Goal: Task Accomplishment & Management: Complete application form

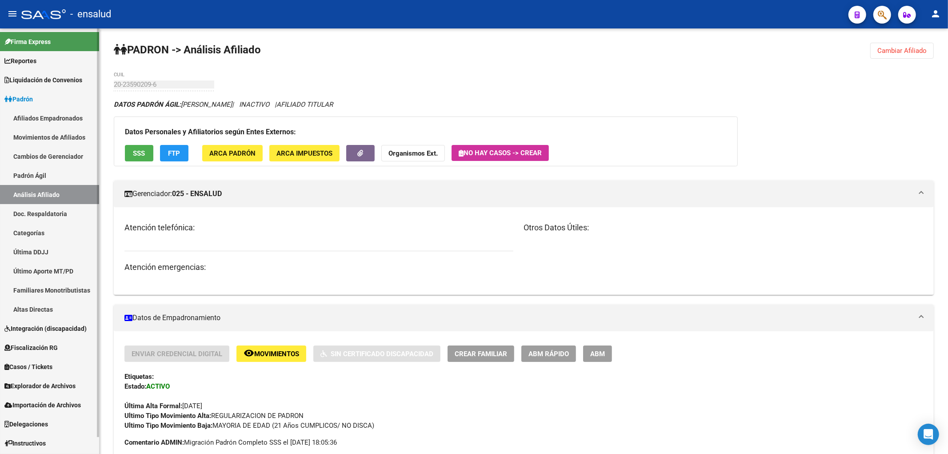
click at [44, 175] on link "Padrón Ágil" at bounding box center [49, 175] width 99 height 19
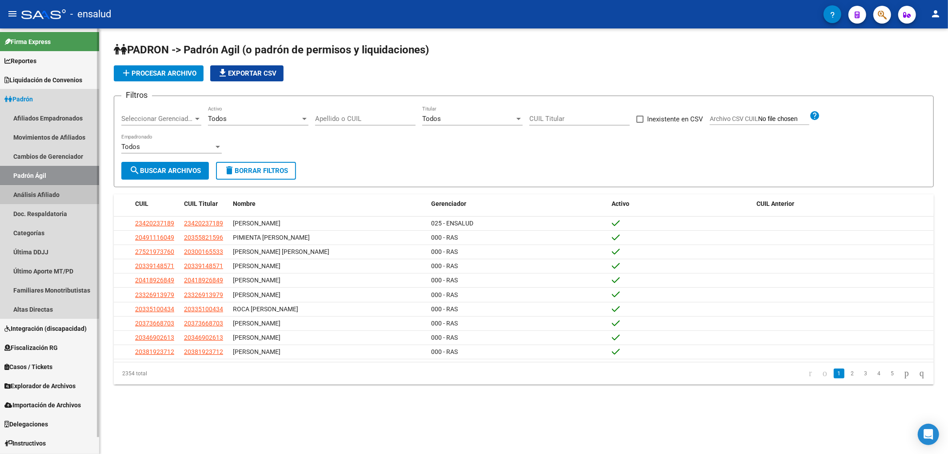
click at [35, 195] on link "Análisis Afiliado" at bounding box center [49, 194] width 99 height 19
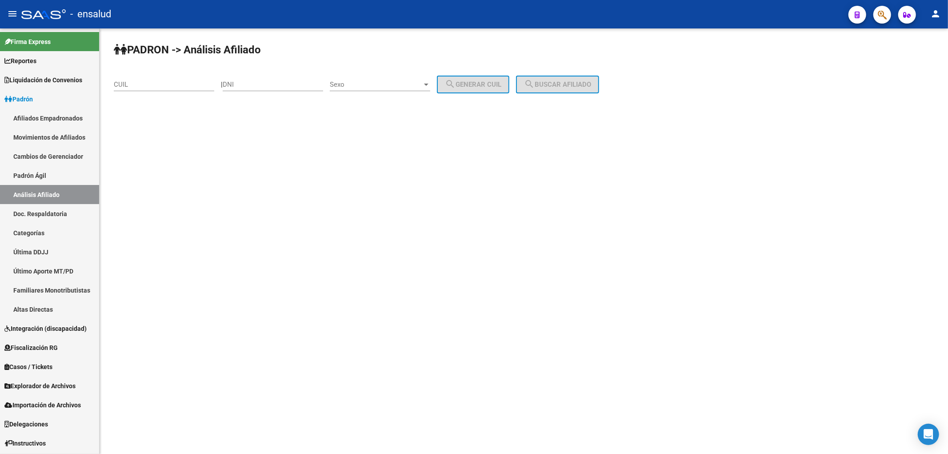
click at [263, 81] on input "DNI" at bounding box center [273, 84] width 100 height 8
paste input "96464746"
type input "96464746"
click at [397, 88] on span "Sexo" at bounding box center [376, 84] width 92 height 8
click at [383, 85] on span "Masculino" at bounding box center [390, 84] width 100 height 20
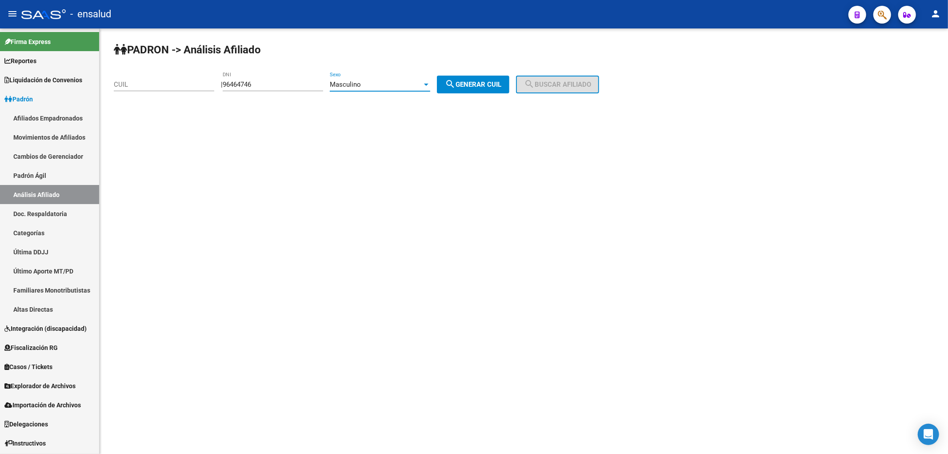
click at [476, 87] on span "search Generar CUIL" at bounding box center [473, 84] width 56 height 8
type input "20-96464746-2"
click at [271, 82] on input "96464746" at bounding box center [273, 84] width 100 height 8
paste input "96465405"
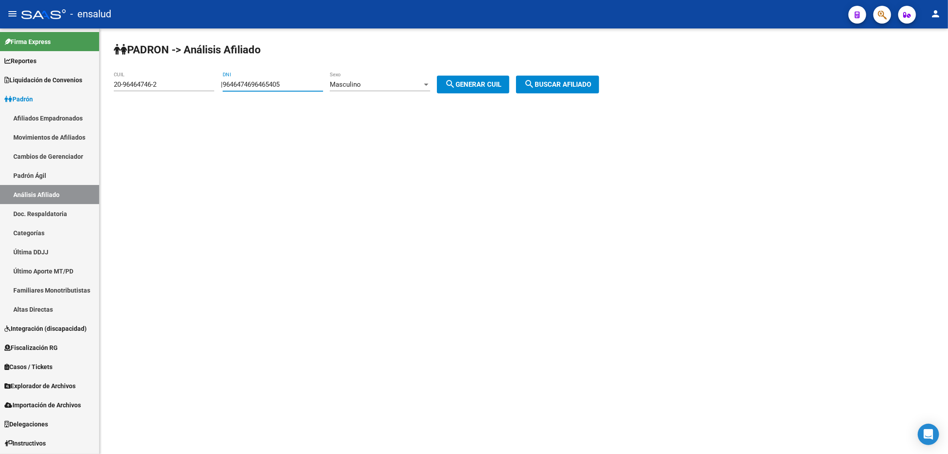
click at [271, 82] on input "9646474696465405" at bounding box center [273, 84] width 100 height 8
paste input "number"
type input "96465405"
click at [375, 87] on div "Masculino" at bounding box center [376, 84] width 92 height 8
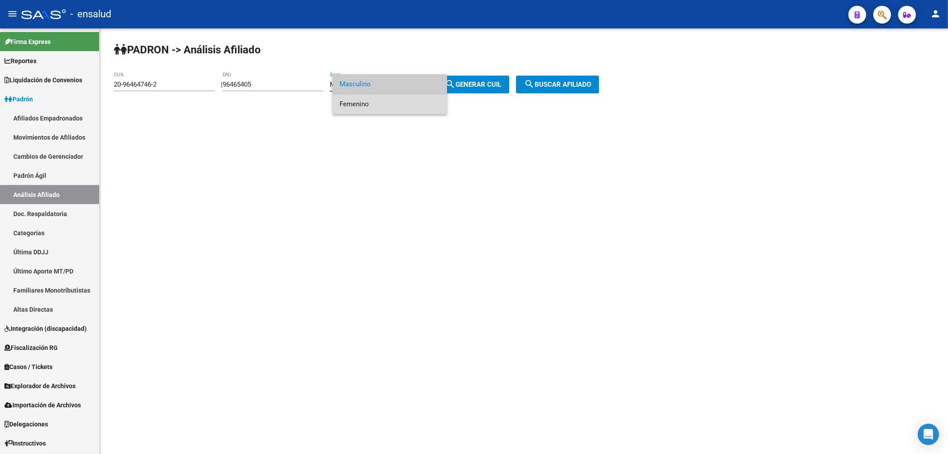
click at [370, 105] on span "Femenino" at bounding box center [390, 104] width 100 height 20
click at [485, 87] on span "search Generar CUIL" at bounding box center [473, 84] width 56 height 8
type input "27-96465405-6"
click at [283, 88] on input "96465405" at bounding box center [273, 84] width 100 height 8
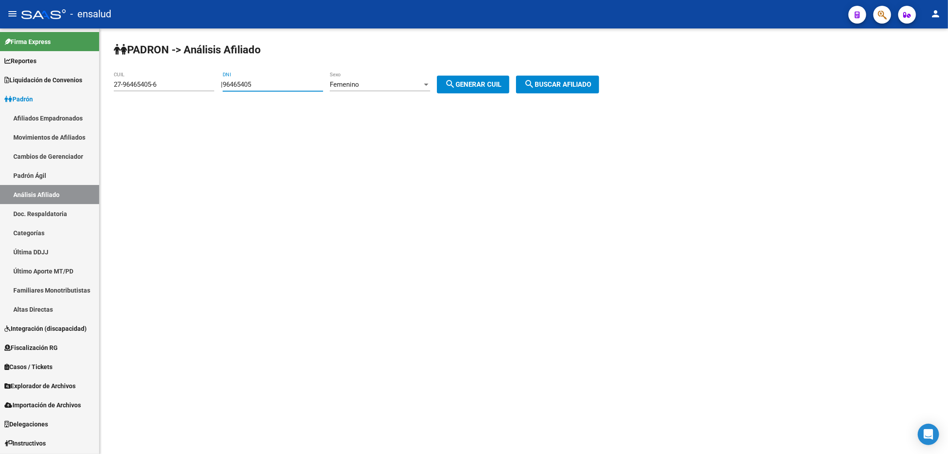
click at [283, 88] on input "96465405" at bounding box center [273, 84] width 100 height 8
paste input "96232199"
click at [302, 90] on div "9646540596232199 DNI" at bounding box center [273, 81] width 100 height 19
click at [301, 90] on div "9646540596232199 DNI" at bounding box center [273, 81] width 100 height 19
click at [301, 84] on input "9646540596232199" at bounding box center [273, 84] width 100 height 8
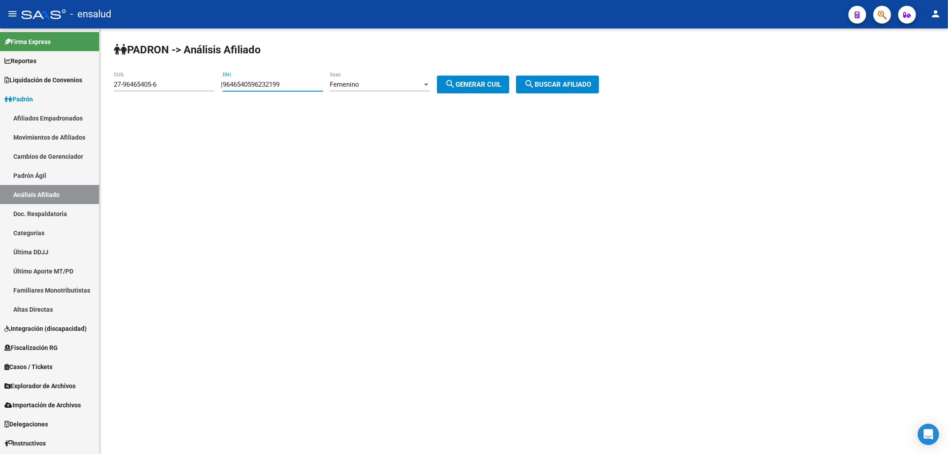
click at [301, 84] on input "9646540596232199" at bounding box center [273, 84] width 100 height 8
paste input "number"
type input "96232199"
click at [487, 82] on span "search Generar CUIL" at bounding box center [473, 84] width 56 height 8
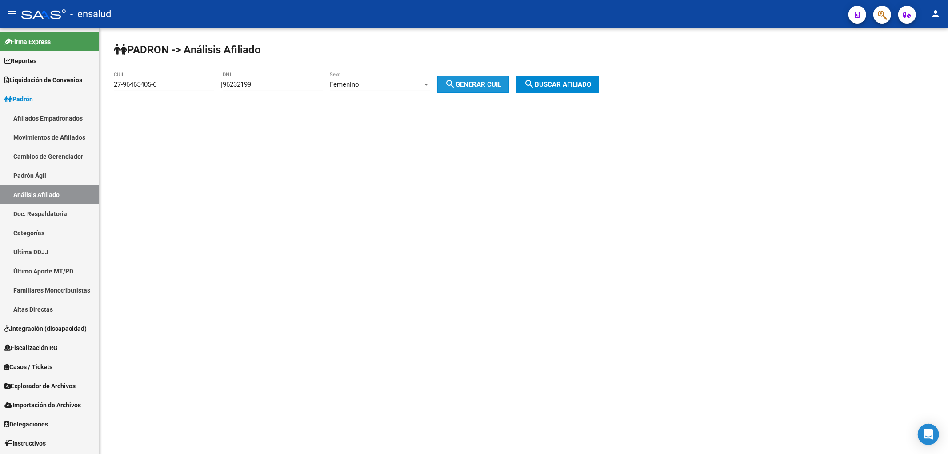
type input "27-96232199-8"
click at [262, 85] on input "96232199" at bounding box center [273, 84] width 100 height 8
paste input "48115255"
click at [285, 88] on input "9623219948115255" at bounding box center [273, 84] width 100 height 8
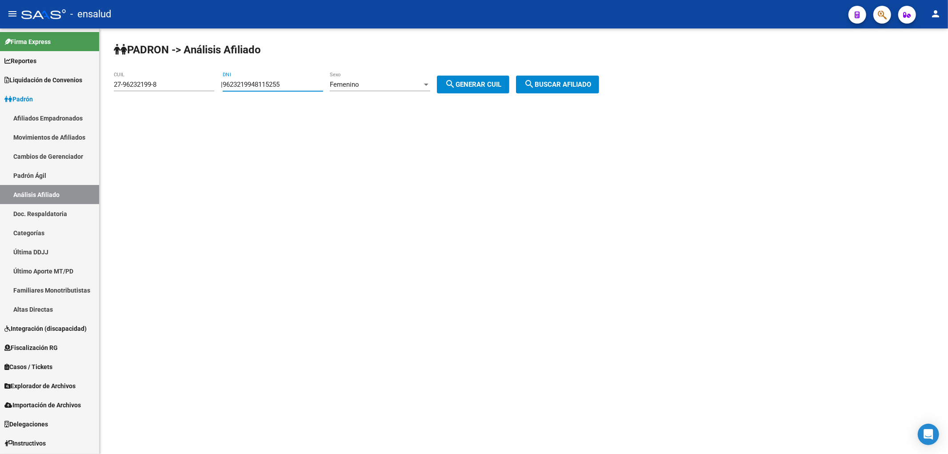
click at [285, 88] on input "9623219948115255" at bounding box center [273, 84] width 100 height 8
paste input "number"
type input "48115255"
click at [384, 87] on div "Femenino" at bounding box center [376, 84] width 92 height 8
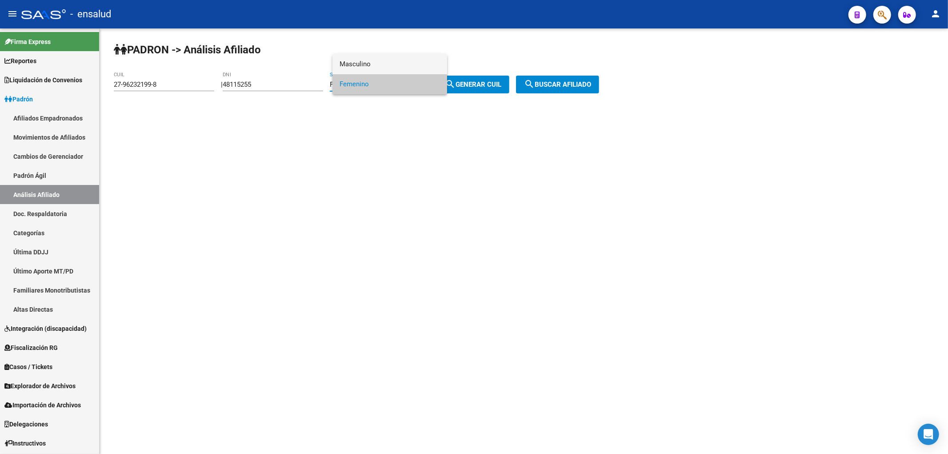
click at [384, 58] on span "Masculino" at bounding box center [390, 64] width 100 height 20
click at [480, 86] on span "search Generar CUIL" at bounding box center [473, 84] width 56 height 8
click at [359, 86] on span "Masculino" at bounding box center [345, 84] width 31 height 8
click at [359, 104] on span "Femenino" at bounding box center [390, 104] width 100 height 20
click at [500, 77] on button "search Generar CUIL" at bounding box center [473, 85] width 72 height 18
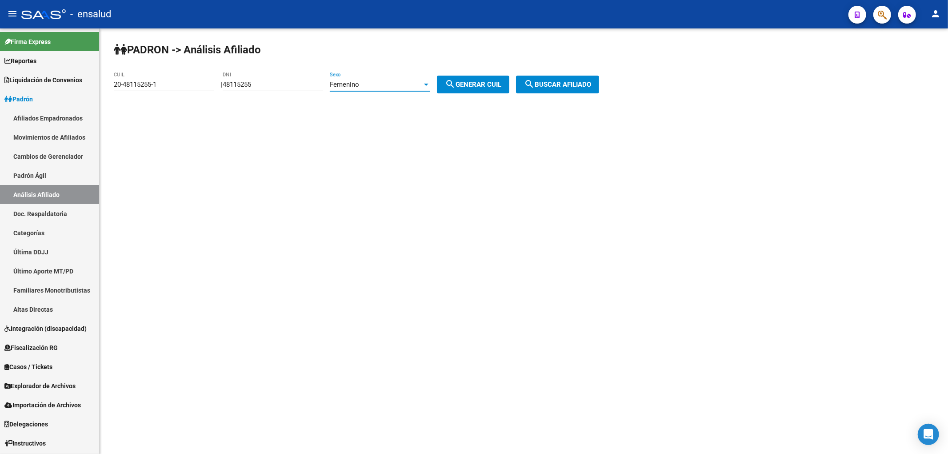
type input "27-48115255-6"
click at [260, 85] on input "48115255" at bounding box center [273, 84] width 100 height 8
paste input "96232199"
click at [298, 80] on input "481152596232199" at bounding box center [273, 84] width 100 height 8
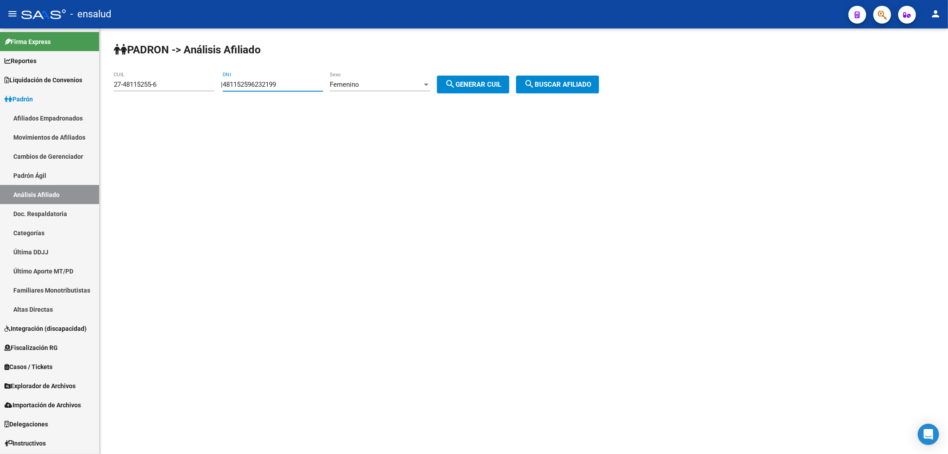
click at [298, 80] on input "481152596232199" at bounding box center [273, 84] width 100 height 8
paste input "number"
type input "96232199"
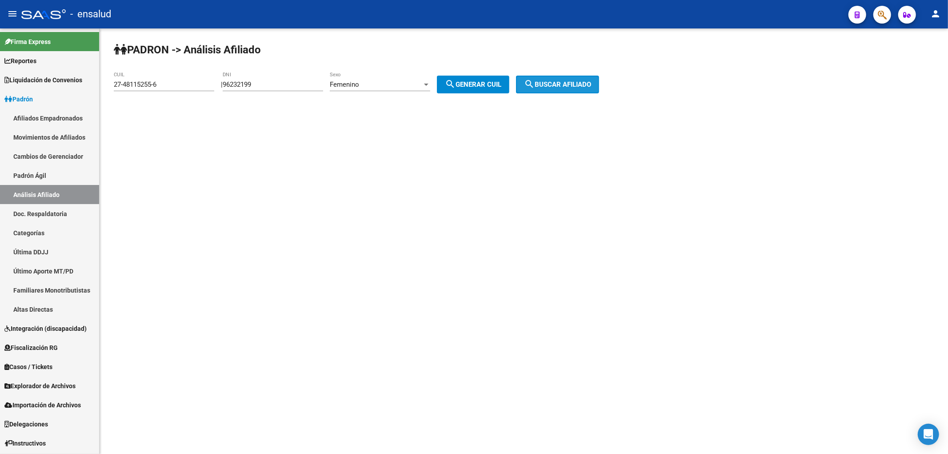
click at [534, 79] on button "search Buscar afiliado" at bounding box center [557, 85] width 83 height 18
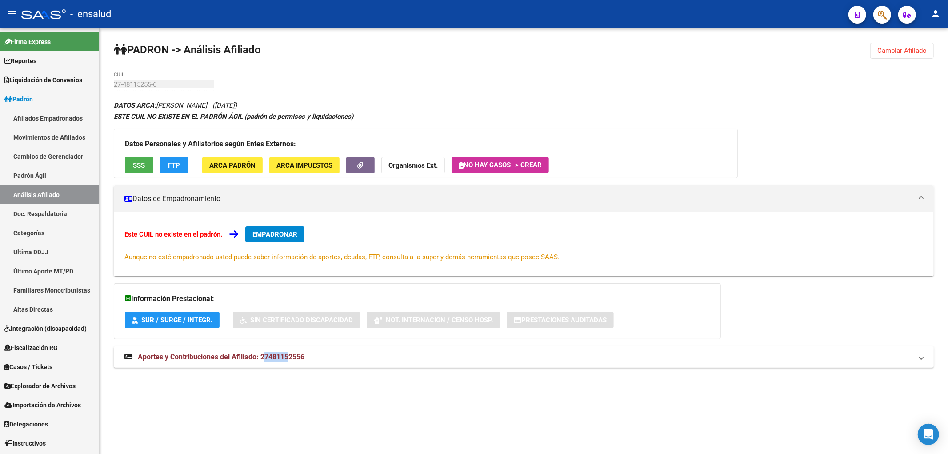
drag, startPoint x: 266, startPoint y: 360, endPoint x: 289, endPoint y: 365, distance: 24.1
click at [289, 365] on mat-expansion-panel-header "Aportes y Contribuciones del Afiliado: 27481152556" at bounding box center [524, 356] width 820 height 21
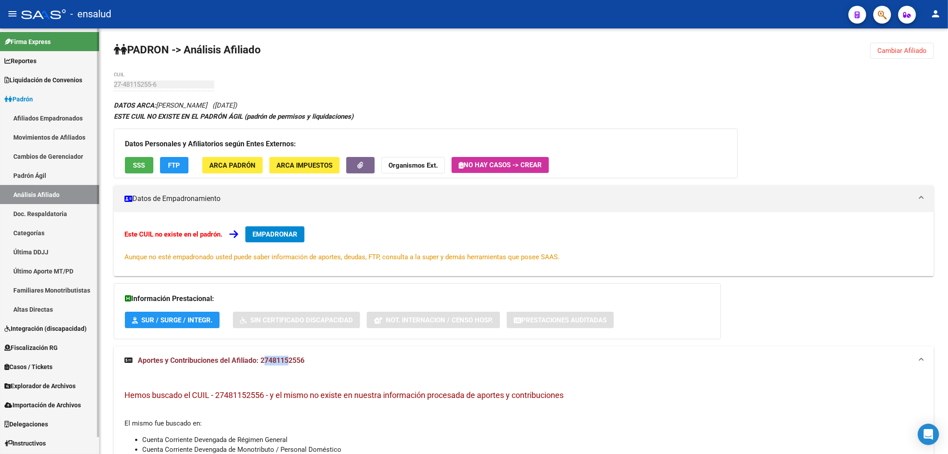
click at [20, 189] on link "Análisis Afiliado" at bounding box center [49, 194] width 99 height 19
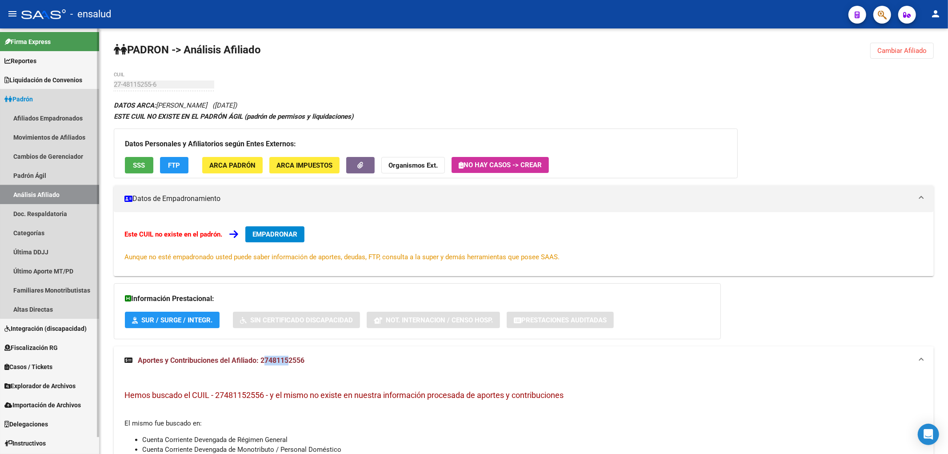
click at [60, 193] on link "Análisis Afiliado" at bounding box center [49, 194] width 99 height 19
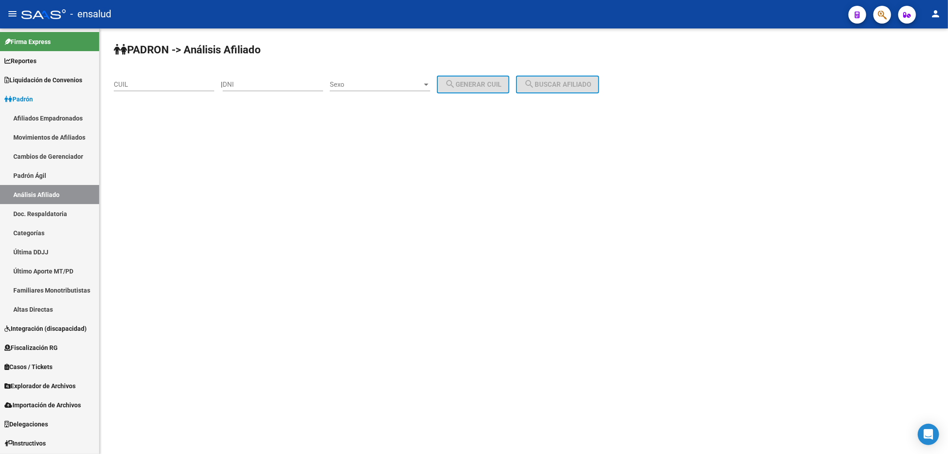
click at [279, 86] on input "DNI" at bounding box center [273, 84] width 100 height 8
paste input "96232199"
type input "96232199"
click at [365, 78] on div "Sexo Sexo" at bounding box center [380, 81] width 100 height 19
click at [359, 104] on span "Femenino" at bounding box center [390, 104] width 100 height 20
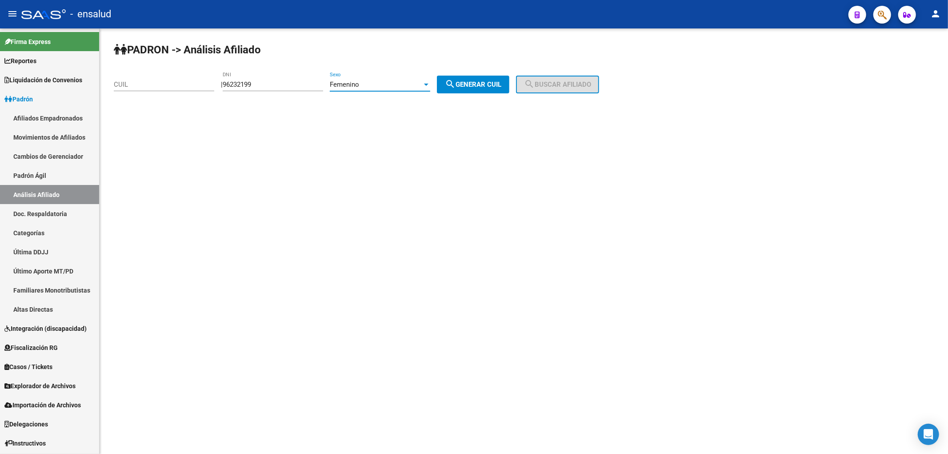
click at [483, 82] on span "search Generar CUIL" at bounding box center [473, 84] width 56 height 8
type input "27-96232199-8"
click at [560, 77] on button "search Buscar afiliado" at bounding box center [557, 85] width 83 height 18
